Goal: Task Accomplishment & Management: Complete application form

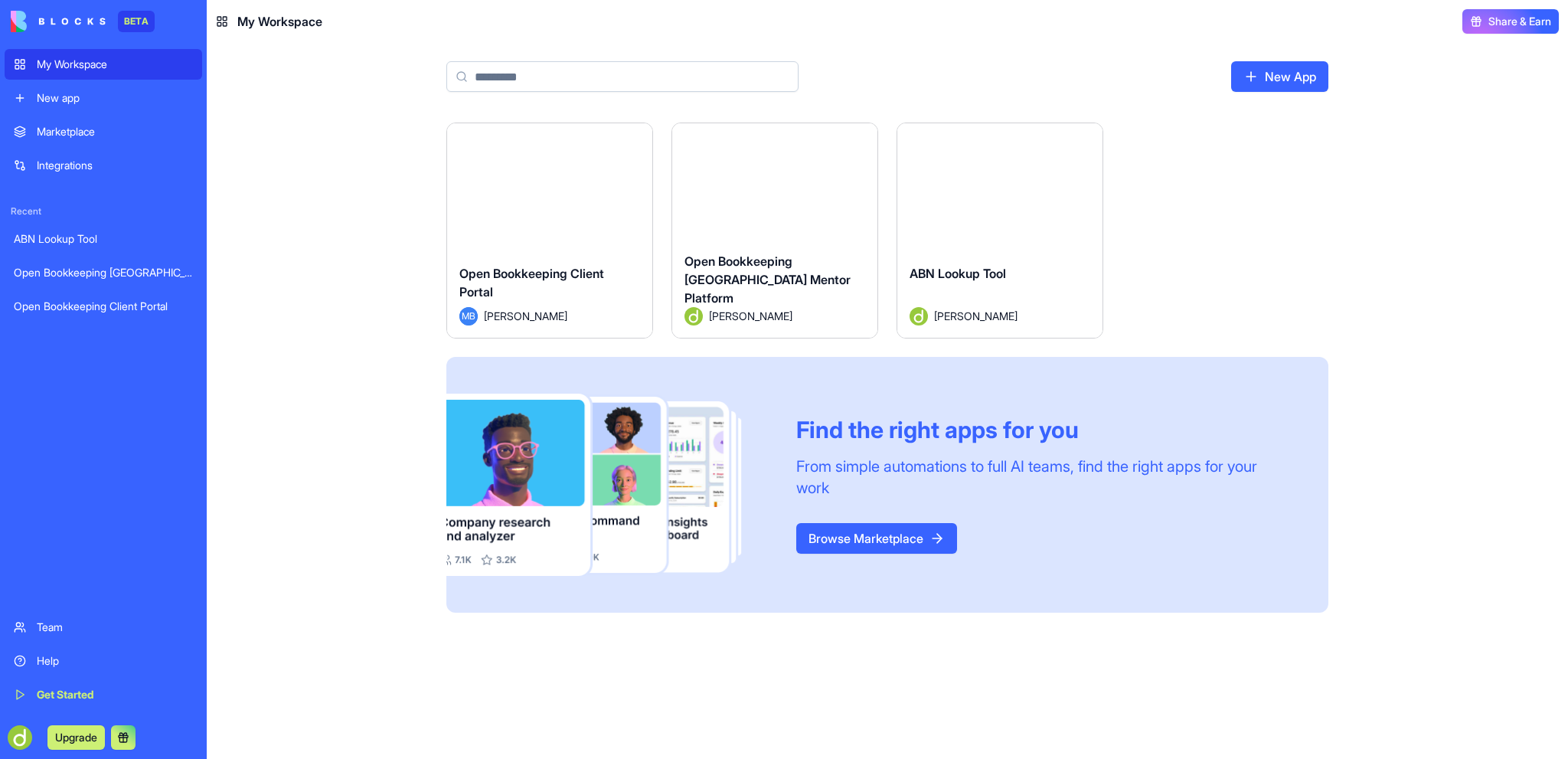
click at [563, 170] on div "Launch" at bounding box center [549, 187] width 205 height 129
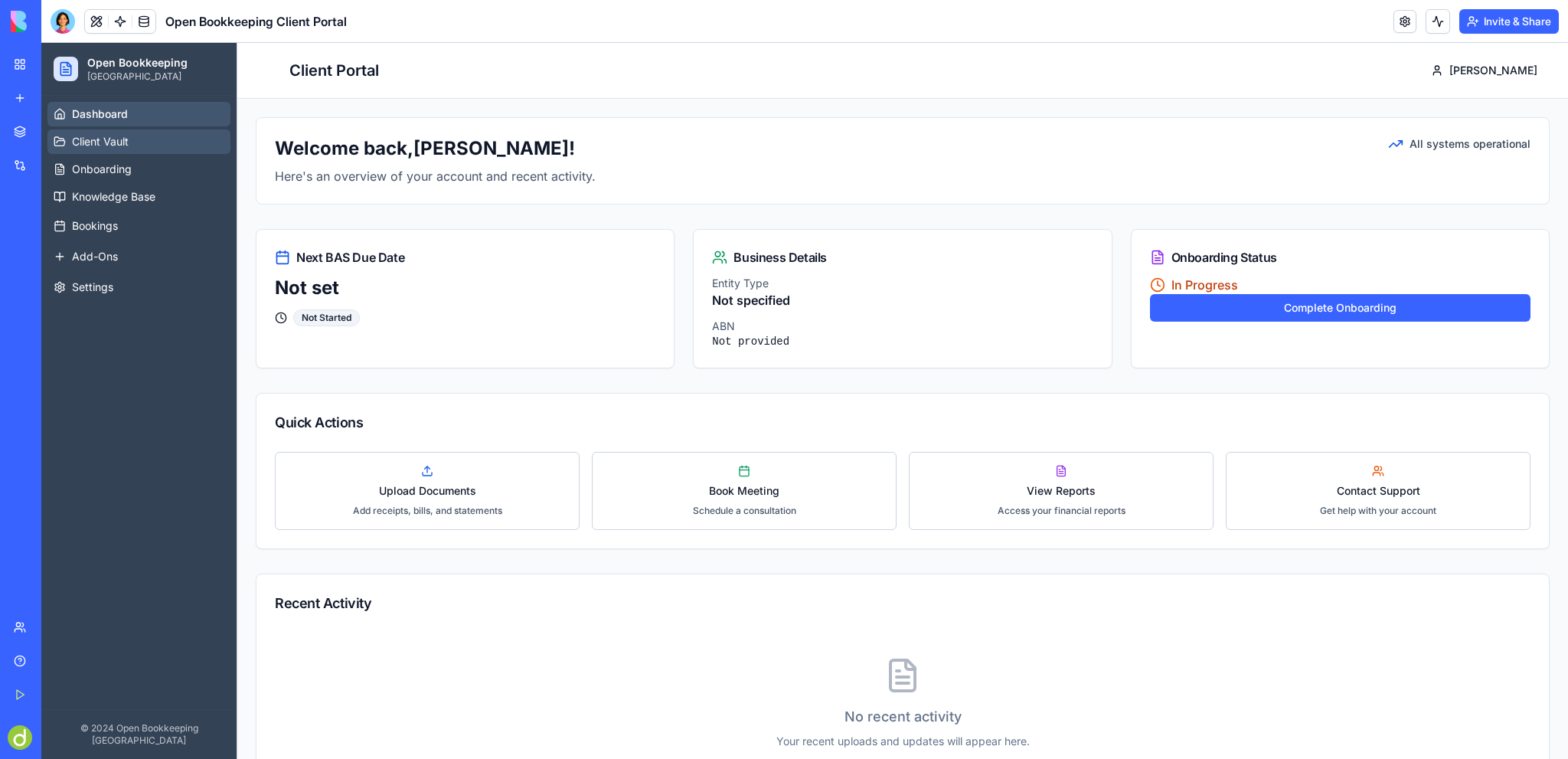
click at [88, 134] on span "Client Vault" at bounding box center [100, 141] width 57 height 16
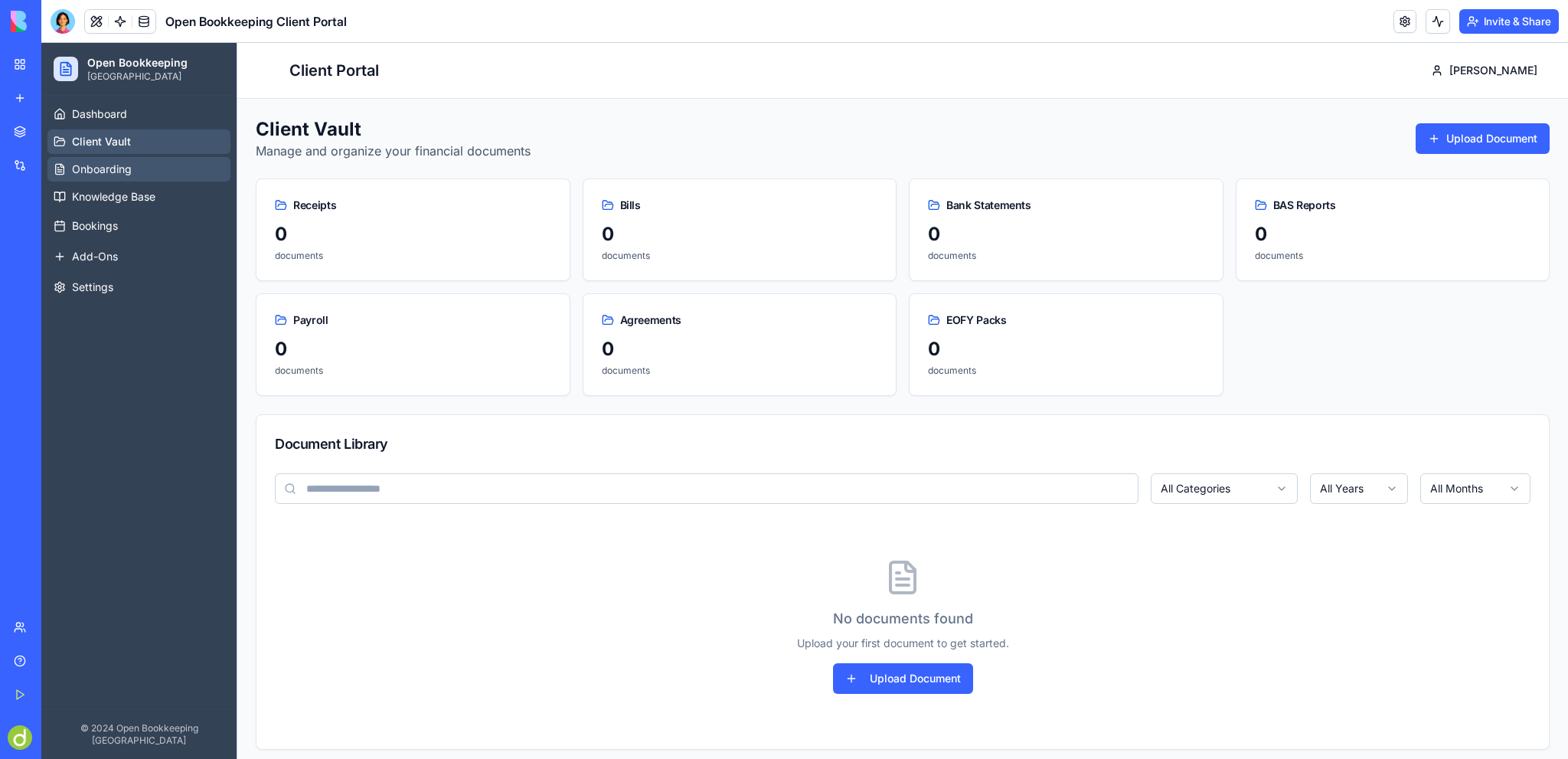
click at [95, 165] on span "Onboarding" at bounding box center [102, 169] width 60 height 16
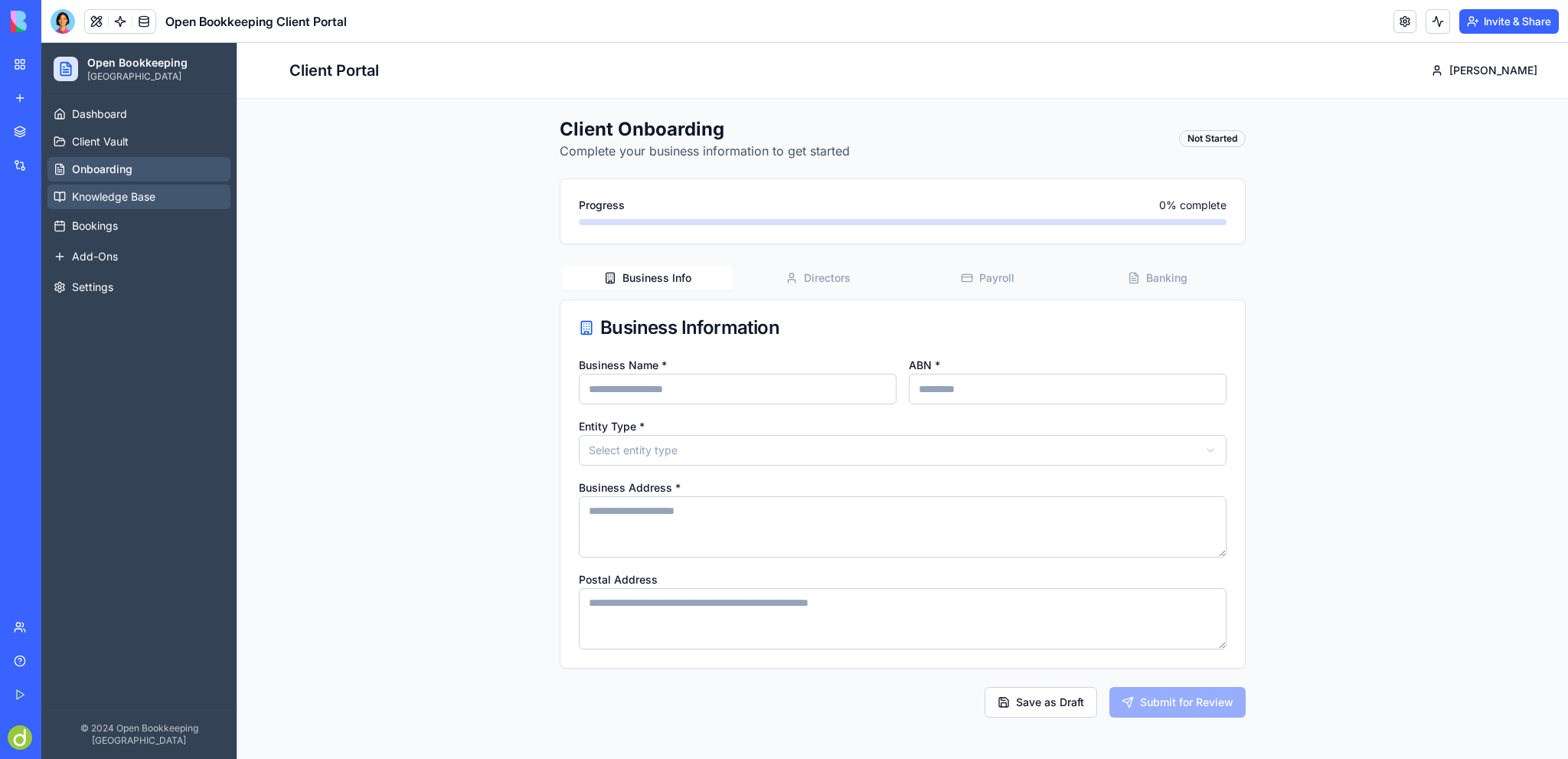
click at [98, 200] on span "Knowledge Base" at bounding box center [114, 197] width 84 height 16
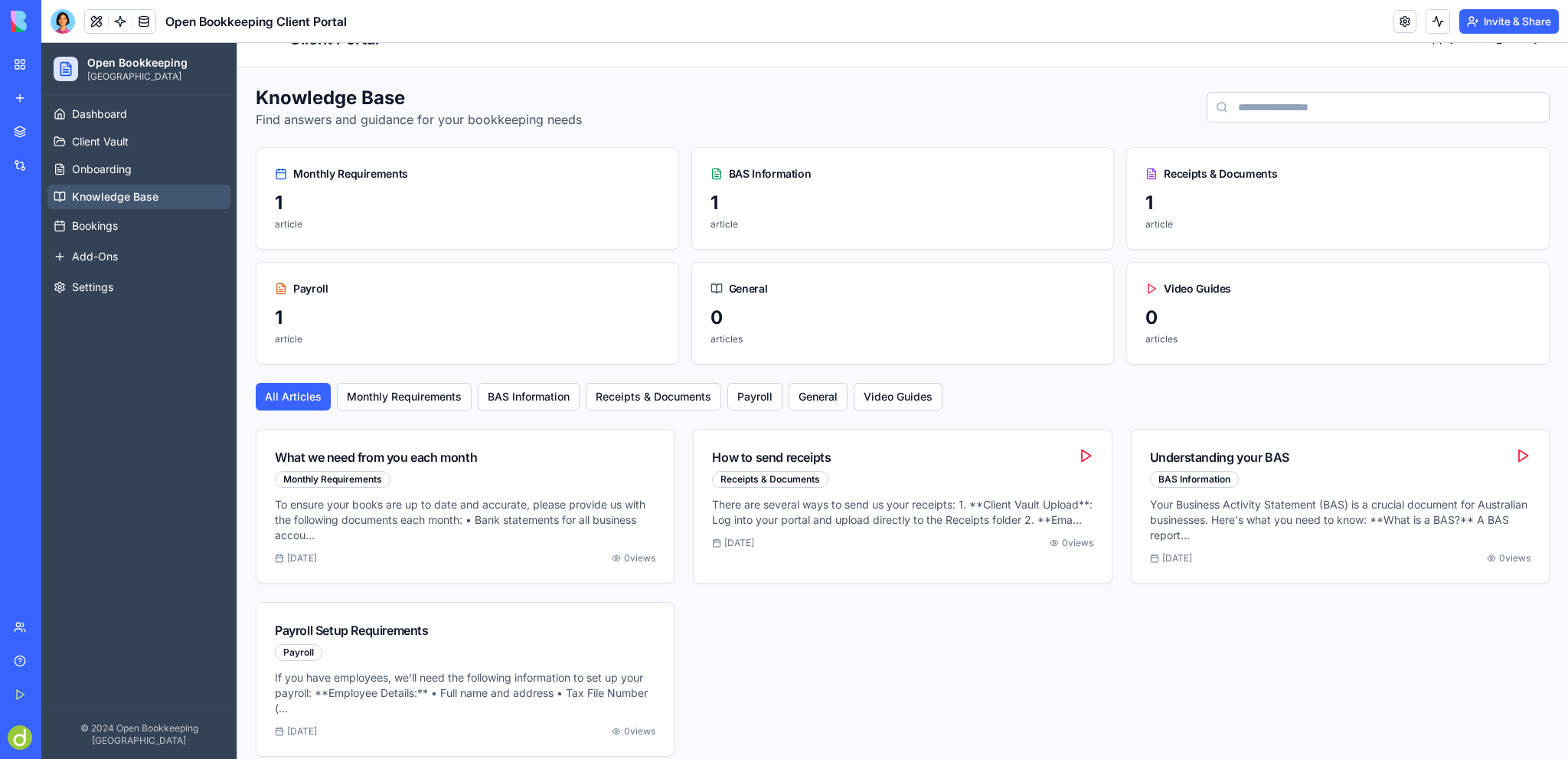
scroll to position [48, 0]
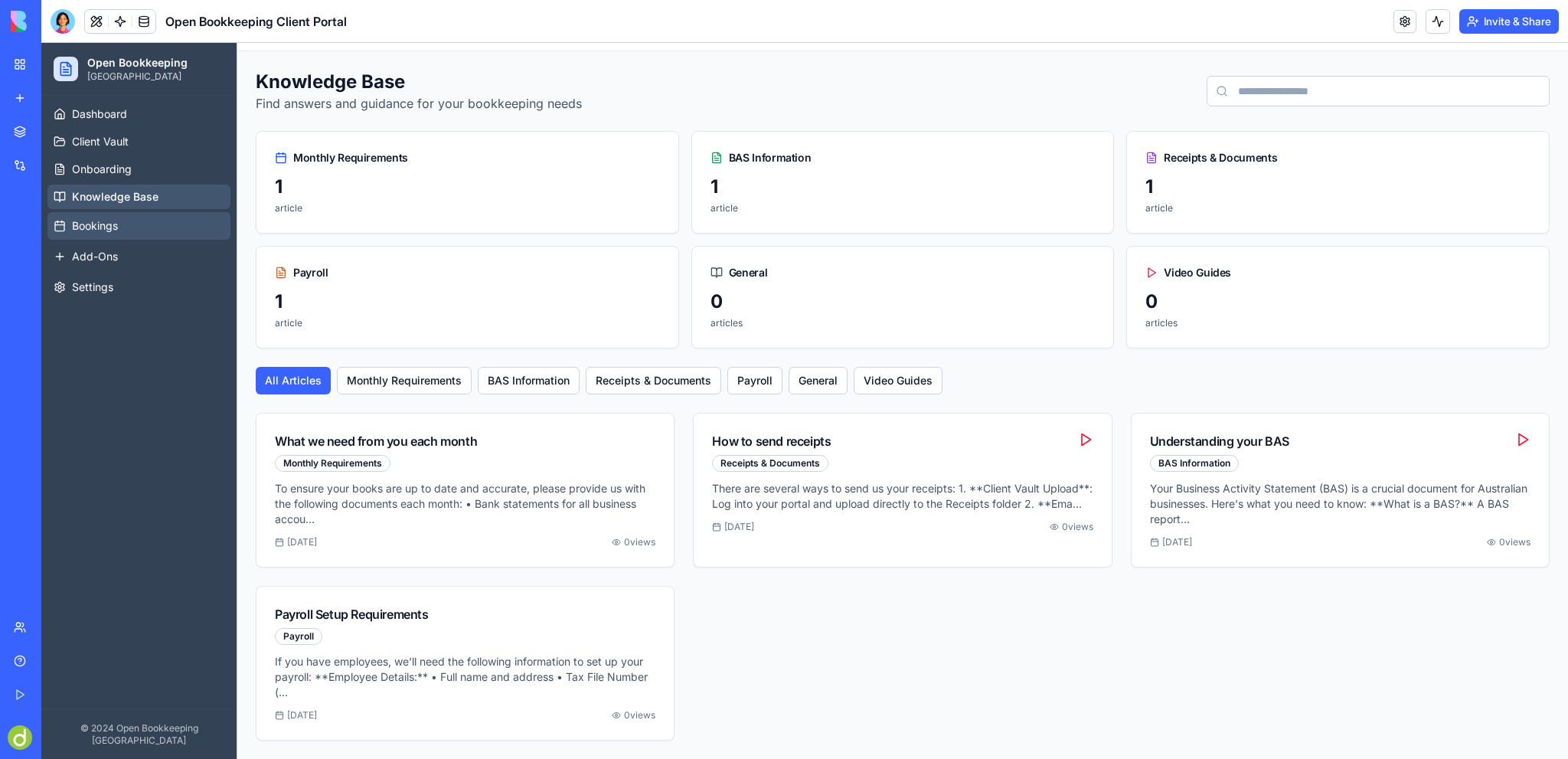
click at [89, 224] on span "Bookings" at bounding box center [95, 226] width 46 height 16
click at [109, 224] on span "Bookings" at bounding box center [95, 226] width 46 height 16
click at [90, 258] on span "Add-Ons" at bounding box center [95, 256] width 46 height 16
click at [80, 283] on span "Settings" at bounding box center [93, 287] width 41 height 16
click at [135, 109] on link "Dashboard" at bounding box center [139, 114] width 183 height 25
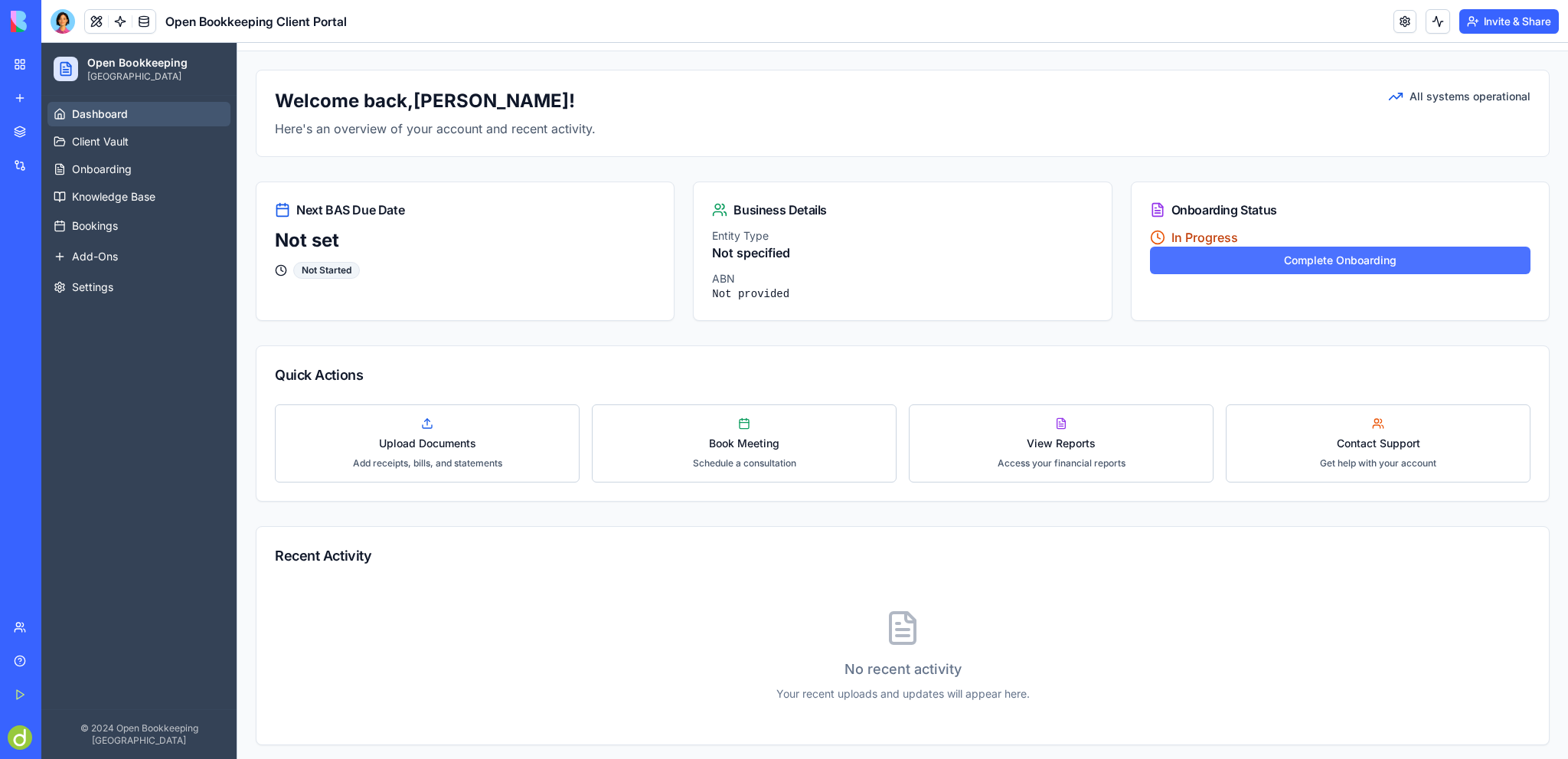
click at [1385, 258] on button "Complete Onboarding" at bounding box center [1340, 261] width 381 height 28
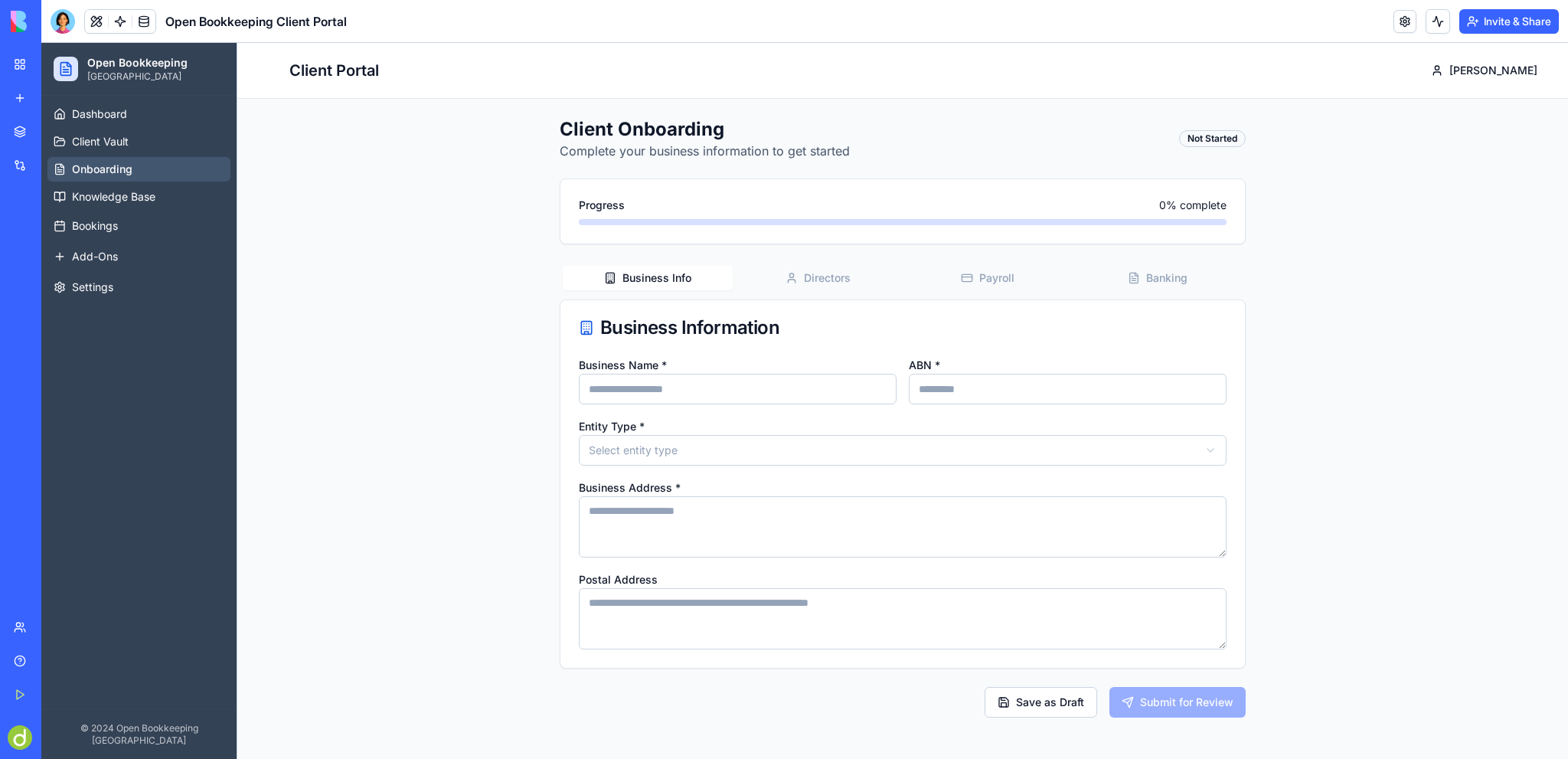
click at [639, 397] on input "Business Name *" at bounding box center [737, 389] width 317 height 30
click at [1330, 181] on div "Client Onboarding Complete your business information to get started Not Started…" at bounding box center [902, 417] width 1330 height 638
